Goal: Transaction & Acquisition: Purchase product/service

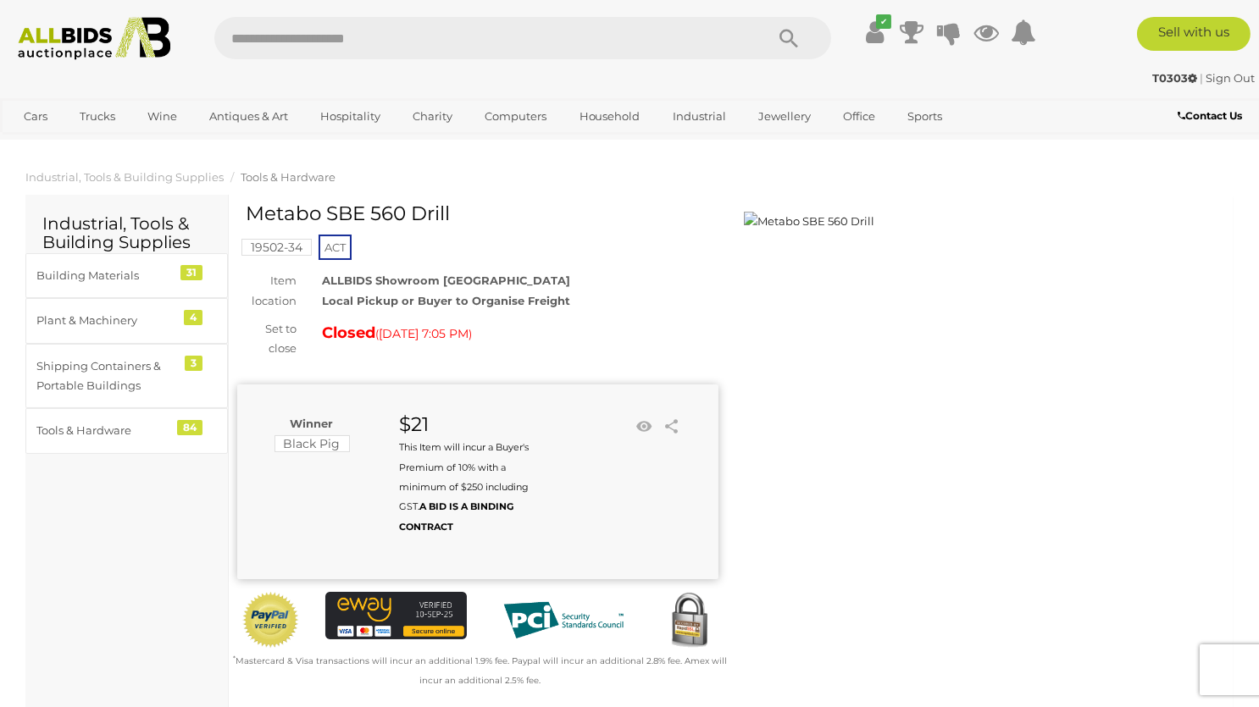
drag, startPoint x: 372, startPoint y: 213, endPoint x: 455, endPoint y: 211, distance: 83.0
click at [455, 211] on h1 "Metabo SBE 560 Drill" at bounding box center [480, 213] width 468 height 21
copy h1 "560 Drill"
click at [508, 276] on div "ALLBIDS Showroom Fyshwick Local Pickup or Buyer to Organise Freight" at bounding box center [520, 291] width 422 height 40
drag, startPoint x: 416, startPoint y: 216, endPoint x: 462, endPoint y: 215, distance: 45.8
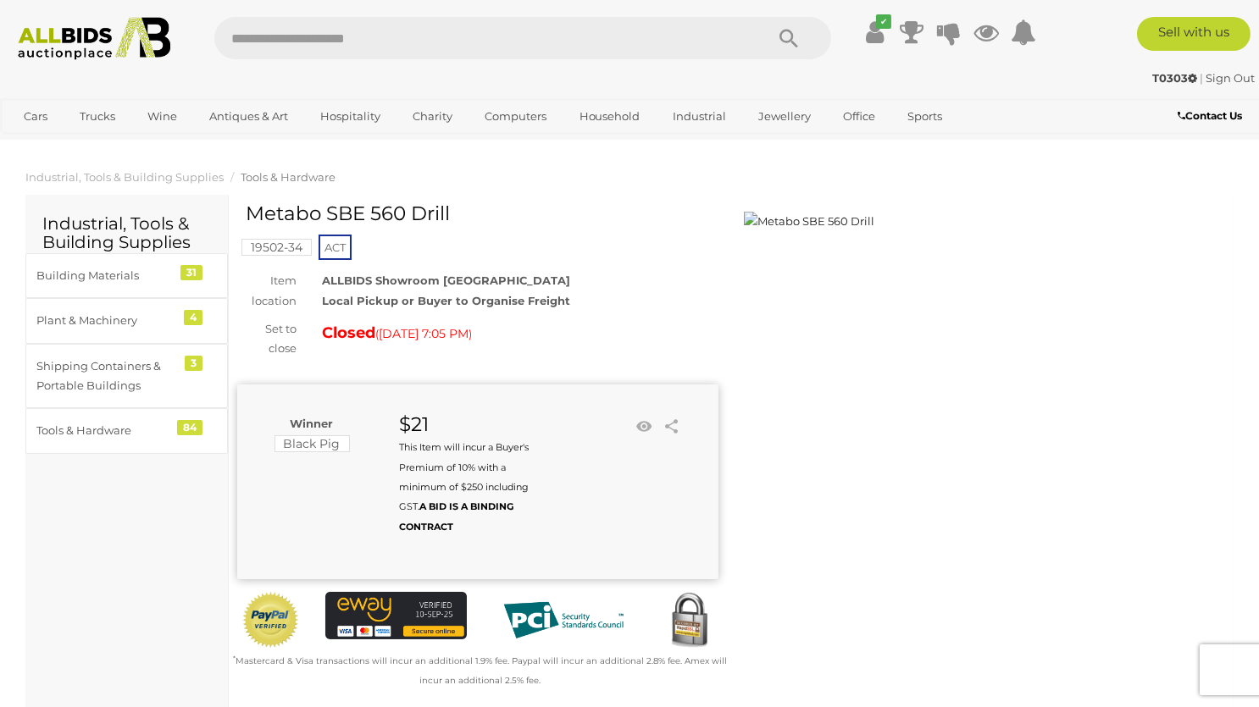
click at [462, 215] on h1 "Metabo SBE 560 Drill" at bounding box center [480, 213] width 468 height 21
copy h1 "Drill"
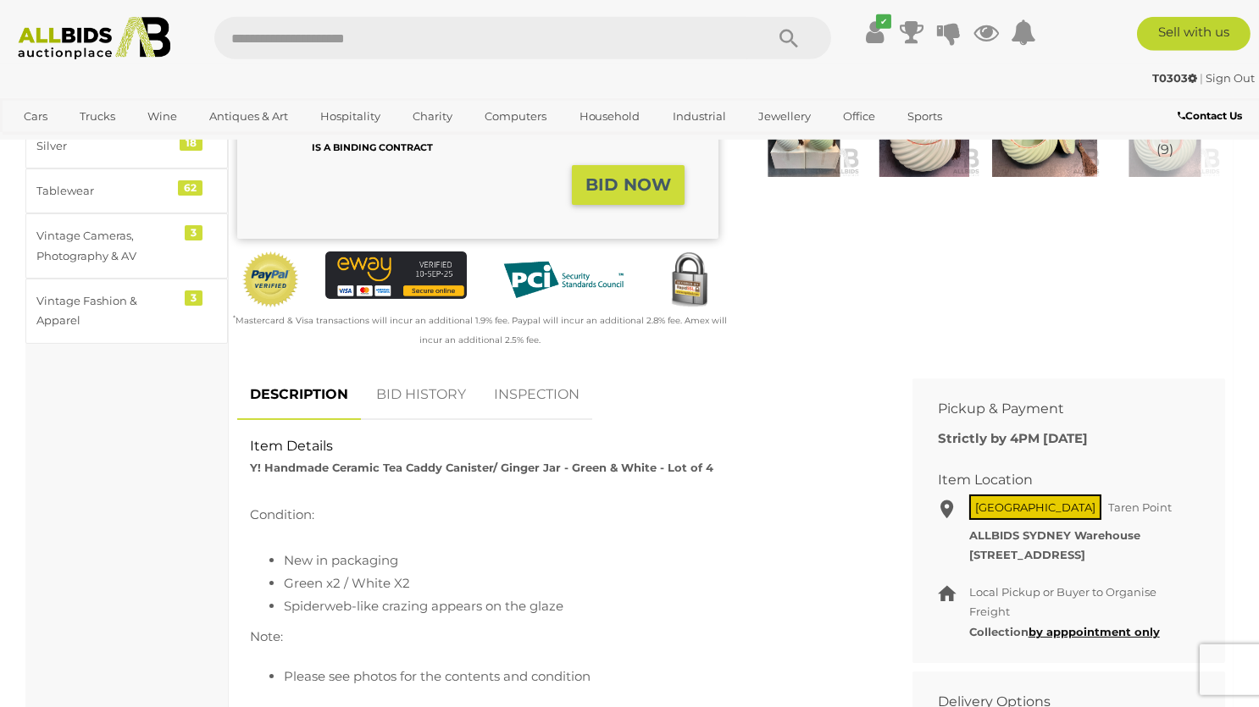
scroll to position [447, 0]
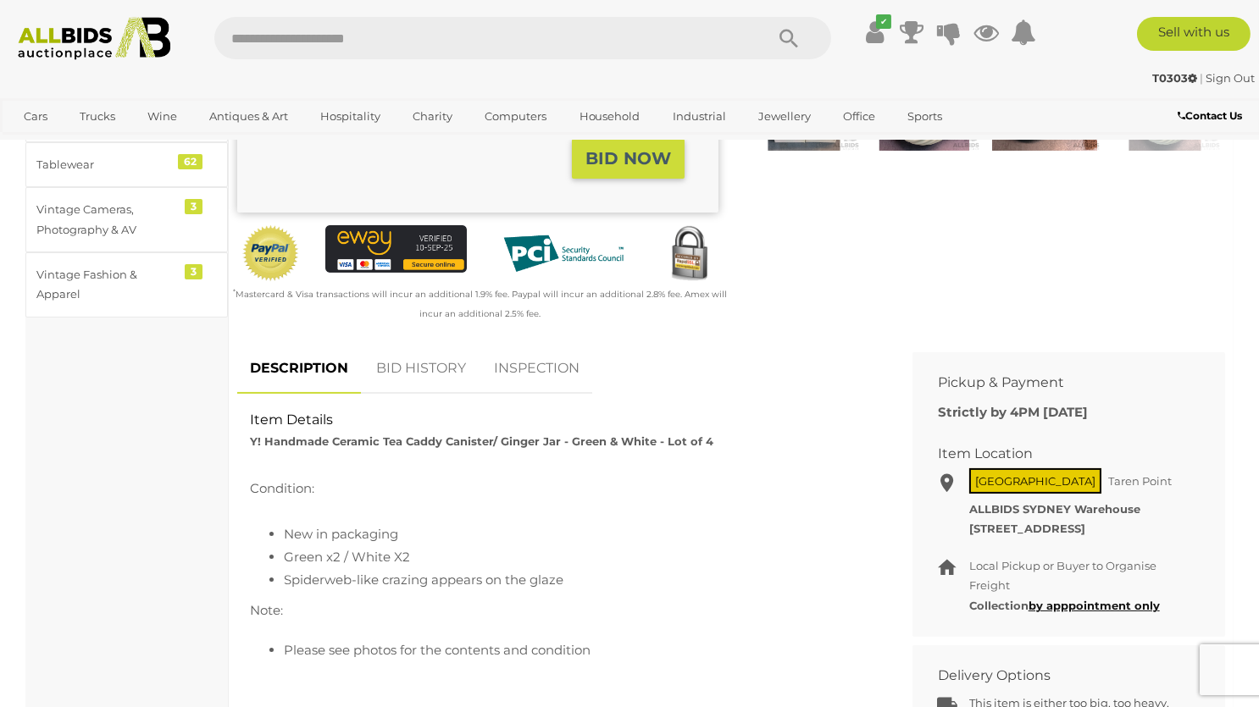
click at [524, 371] on link "INSPECTION" at bounding box center [536, 369] width 111 height 50
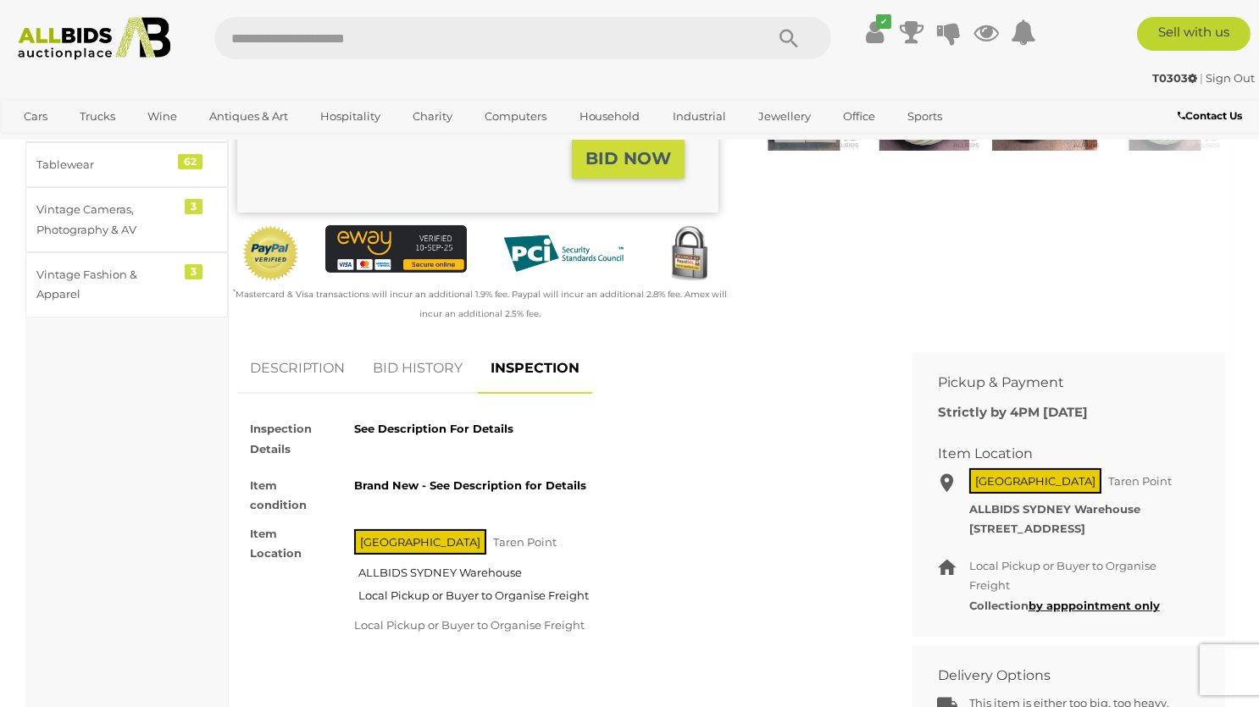
click at [431, 370] on link "BID HISTORY" at bounding box center [417, 369] width 115 height 50
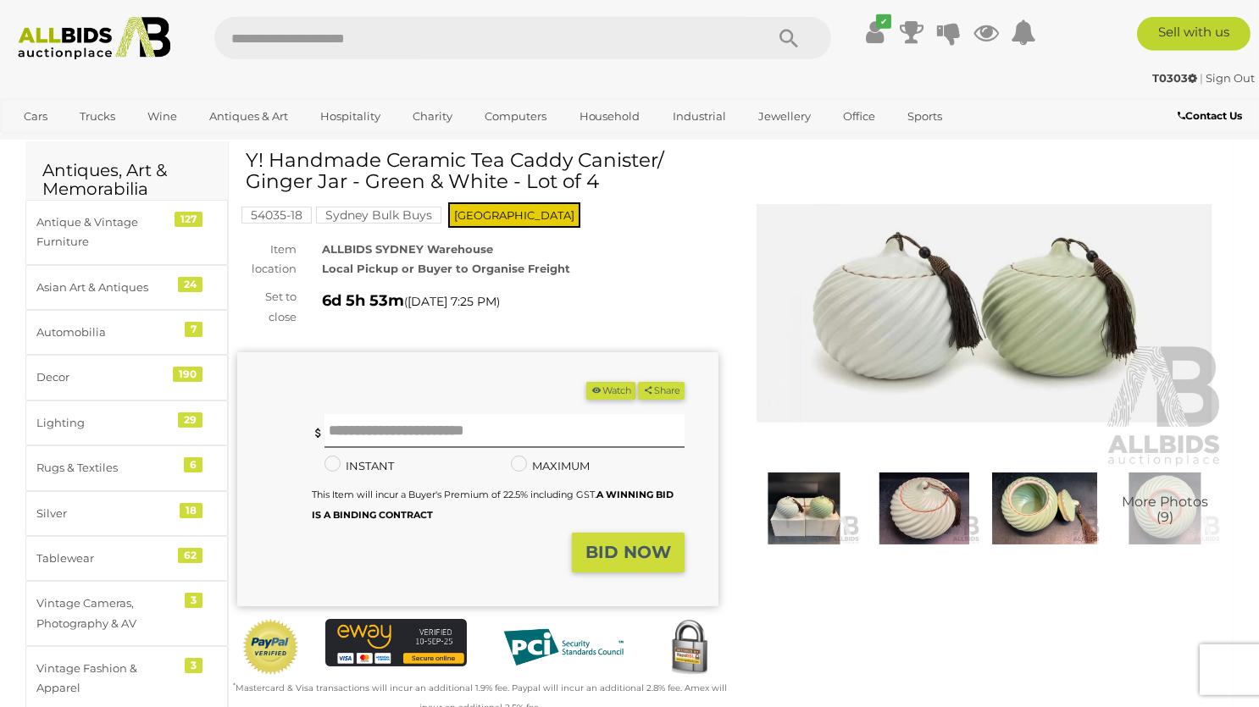
scroll to position [0, 0]
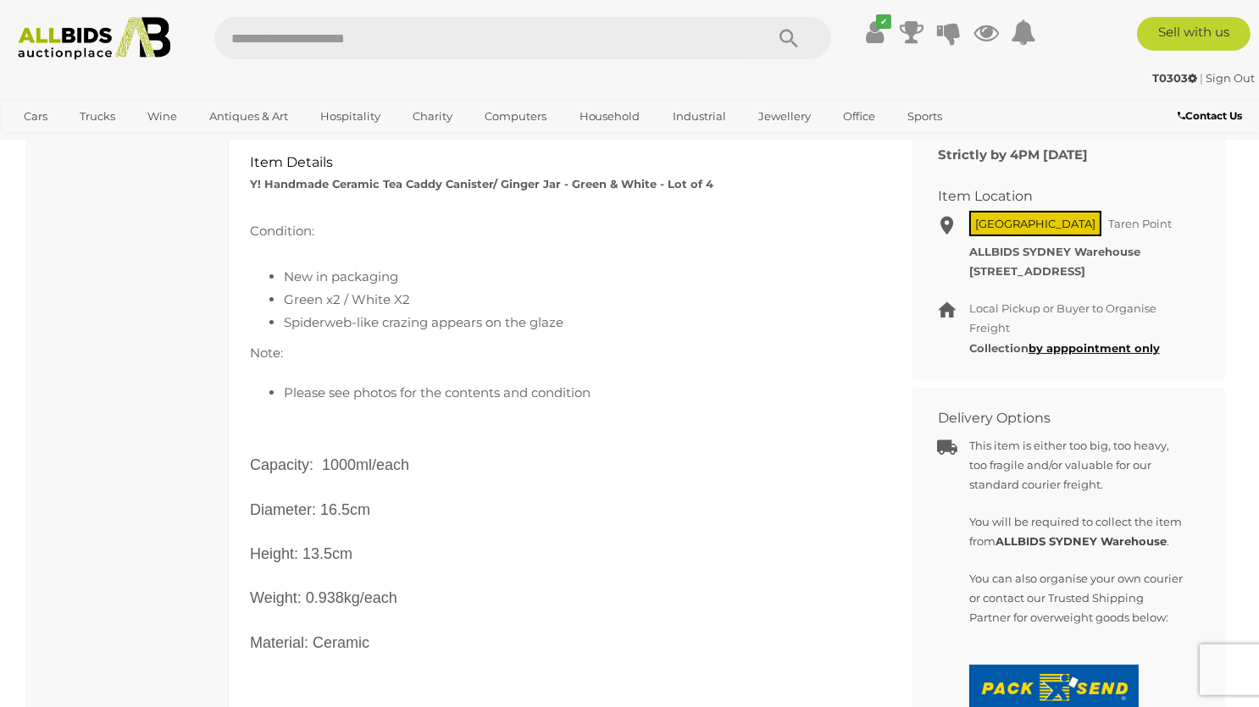
scroll to position [715, 0]
